Goal: Find specific page/section: Find specific page/section

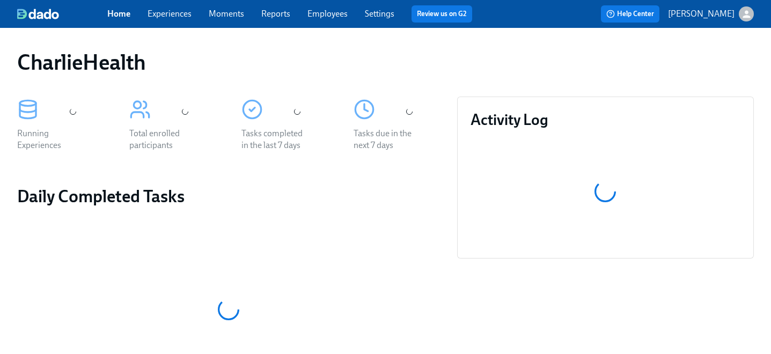
click at [331, 10] on link "Employees" at bounding box center [328, 14] width 40 height 10
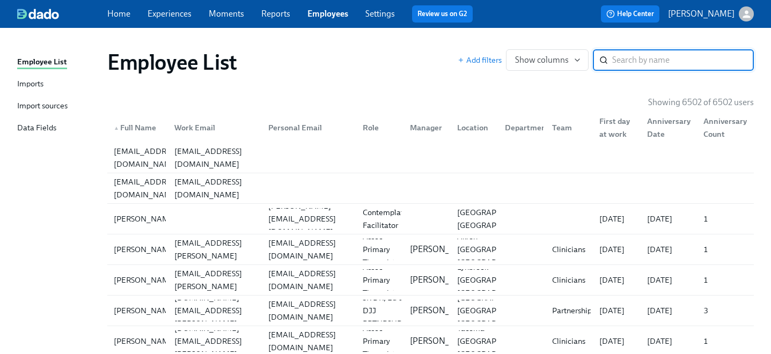
paste input "Cody McKee"
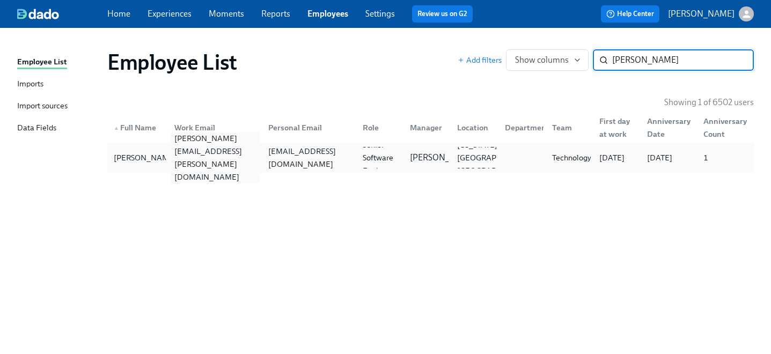
type input "Cody McKee"
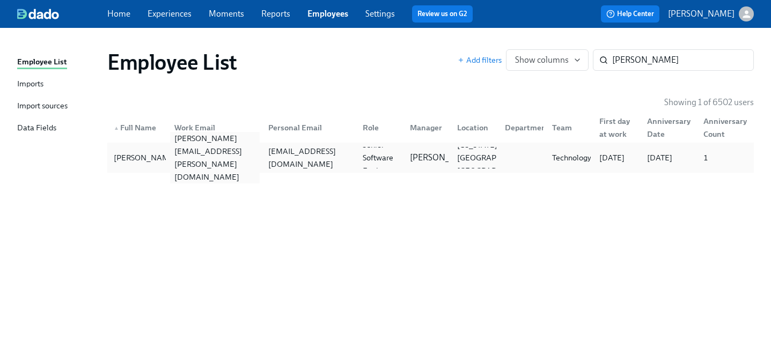
click at [224, 155] on div "cody.mckee@charliehealth.com" at bounding box center [215, 158] width 90 height 52
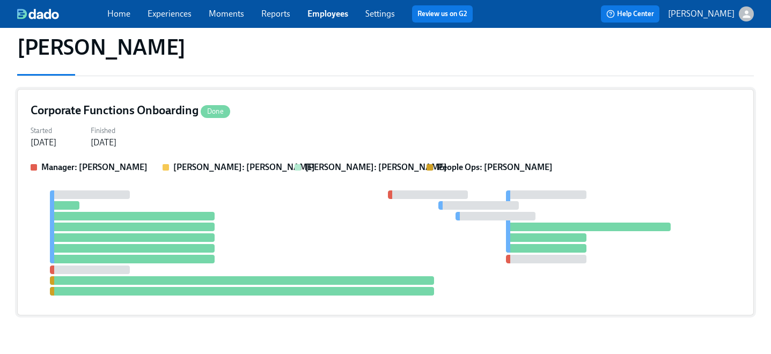
scroll to position [88, 0]
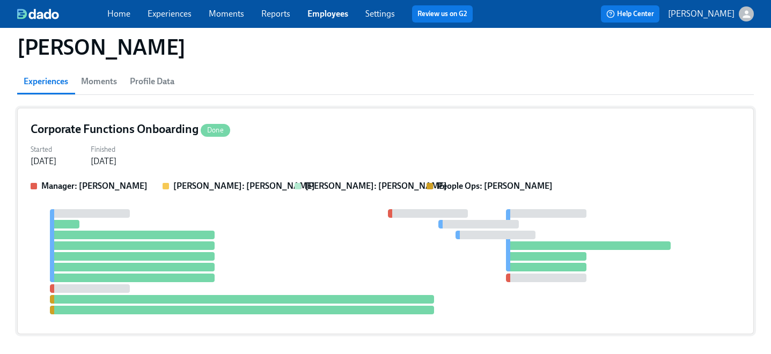
click at [255, 182] on div "Marissa: Christa Scott" at bounding box center [224, 186] width 123 height 12
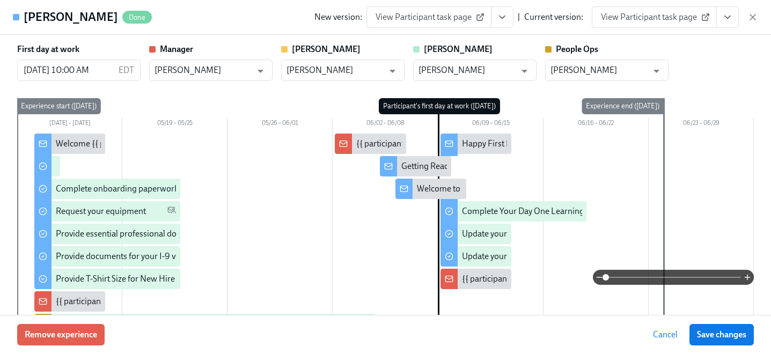
click at [666, 26] on link "View Participant task page" at bounding box center [654, 16] width 125 height 21
